Goal: Check status: Check status

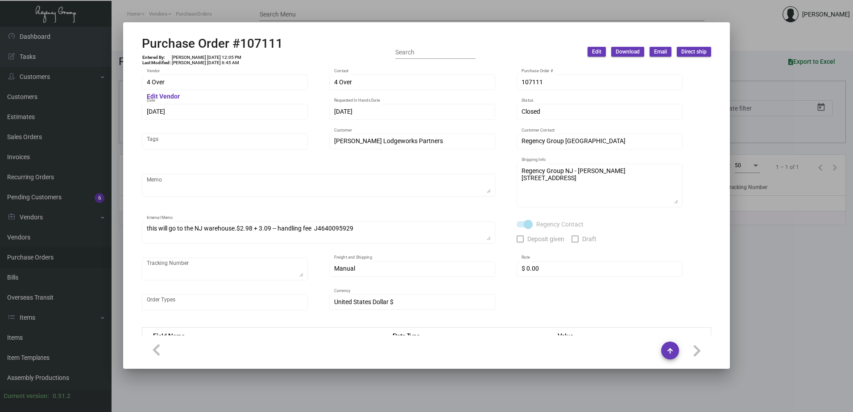
scroll to position [452, 0]
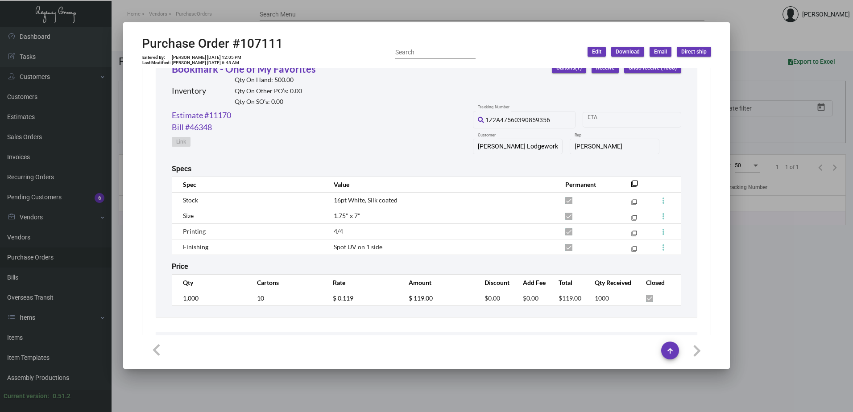
drag, startPoint x: 242, startPoint y: 14, endPoint x: 223, endPoint y: 3, distance: 21.8
click at [242, 14] on div at bounding box center [426, 206] width 853 height 412
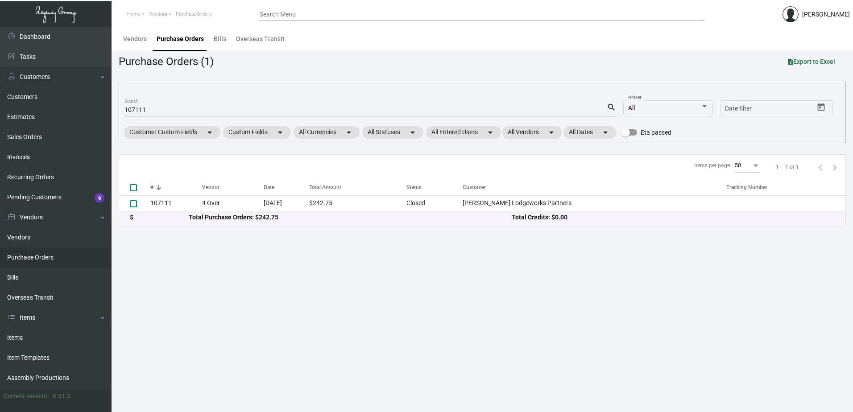
click at [149, 109] on input "107111" at bounding box center [366, 110] width 482 height 7
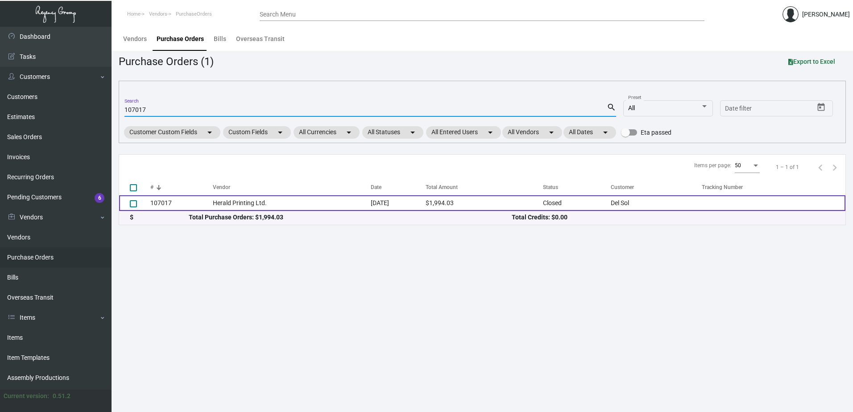
type input "107017"
click at [262, 198] on td "Herald Printing Ltd." at bounding box center [292, 203] width 158 height 16
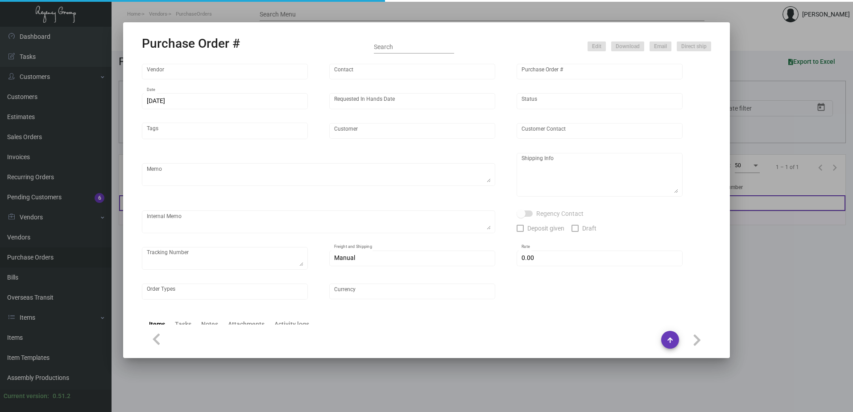
type input "Herald Printing Ltd."
type input "[PERSON_NAME]"
type input "107017"
type input "[DATE]"
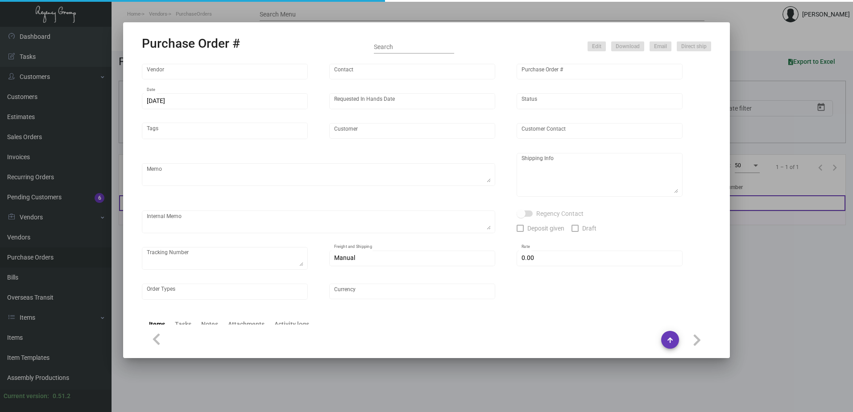
type input "Del Sol"
type input "[PERSON_NAME]"
type textarea "PLEASE SEND PDF PROOFS TO OUR ART TEAM ; [EMAIL_ADDRESS][DOMAIN_NAME] WITH ME I…"
type textarea "Del Sol - [PERSON_NAME] [STREET_ADDRESS][PERSON_NAME]"
type textarea "8.29 - Payment made [DATE]. // Updated Vendor to move order into production. YR…"
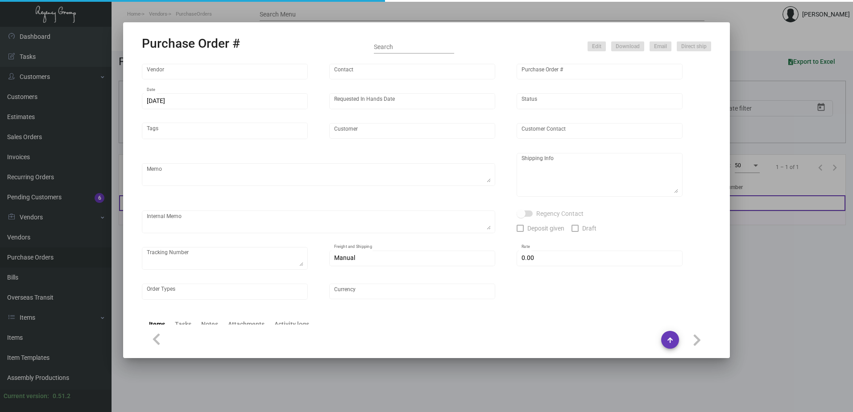
checkbox input "true"
type input "$ 0.00"
type input "United States Dollar $"
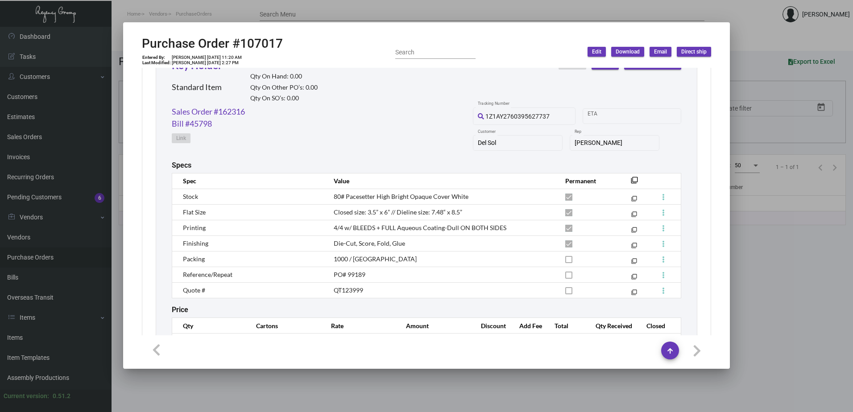
scroll to position [482, 0]
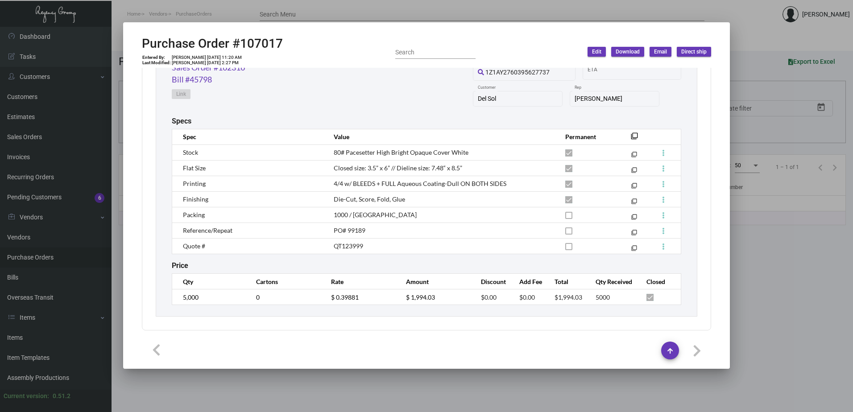
click at [410, 274] on th "Amount" at bounding box center [434, 282] width 75 height 16
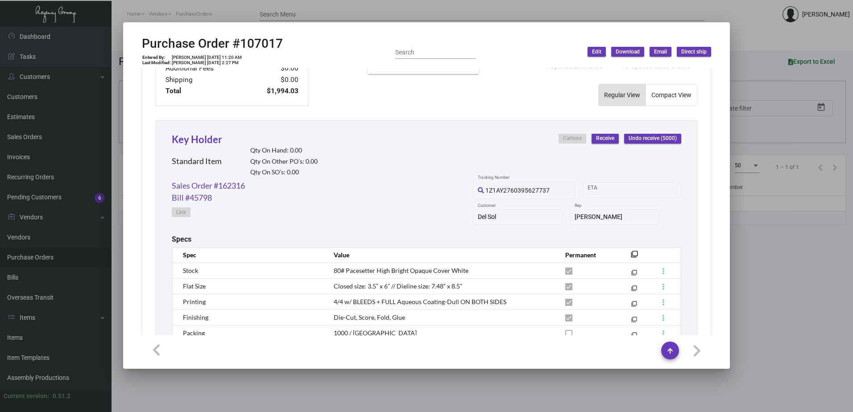
scroll to position [446, 0]
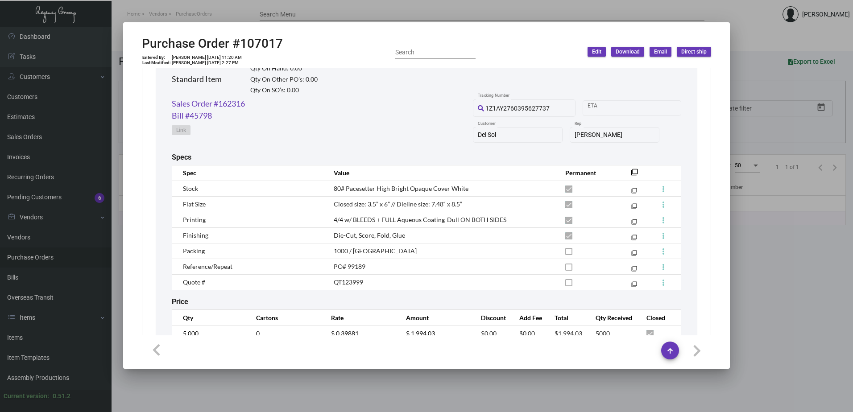
click at [655, 159] on div "Specs" at bounding box center [427, 157] width 510 height 8
click at [631, 175] on mat-icon "filter_none" at bounding box center [634, 174] width 7 height 7
click at [354, 112] on div "Sales Order #162316 Bill #45798 Link 1Z1AY2760395627737 Tracking Number Start d…" at bounding box center [427, 125] width 510 height 55
